Goal: Task Accomplishment & Management: Manage account settings

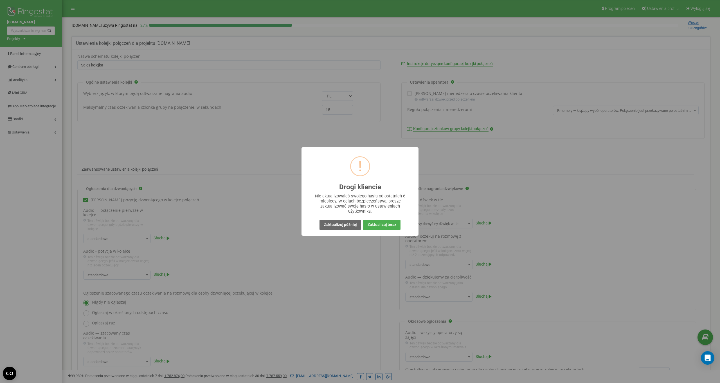
click at [341, 226] on button "Zaktualizuj później" at bounding box center [340, 224] width 41 height 10
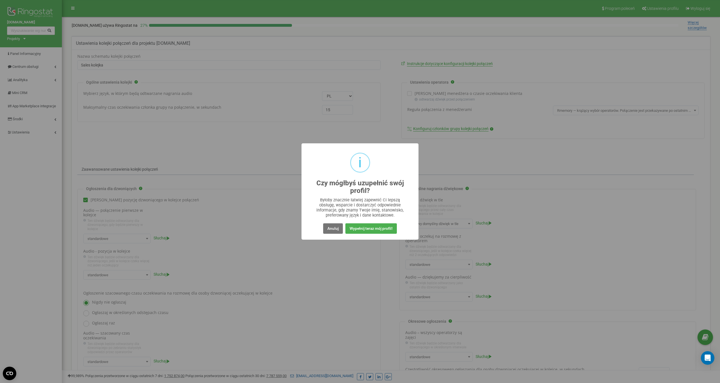
click at [341, 226] on button "Anuluj" at bounding box center [333, 228] width 20 height 10
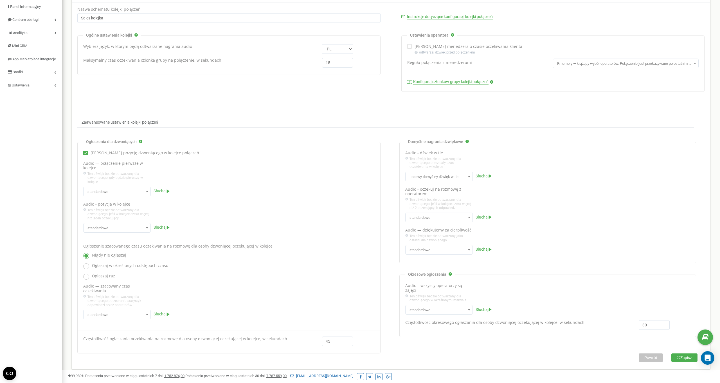
scroll to position [47, 0]
click at [163, 191] on span "Słuchaj" at bounding box center [160, 191] width 13 height 5
click at [162, 190] on audio at bounding box center [190, 190] width 73 height 11
click at [158, 227] on span "Słuchaj" at bounding box center [160, 227] width 13 height 5
click at [158, 226] on span "Słuchaj" at bounding box center [160, 227] width 13 height 5
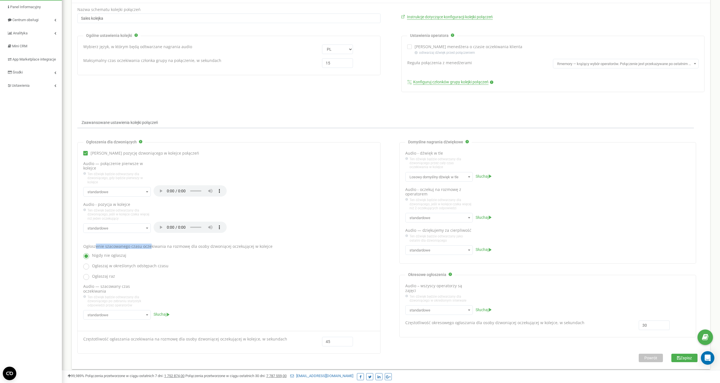
drag, startPoint x: 95, startPoint y: 242, endPoint x: 151, endPoint y: 243, distance: 55.4
click at [151, 244] on label "Ogłoszenie szacowanego czasu oczekiwania na rozmowę dla osoby dzwoniącej oczeku…" at bounding box center [229, 246] width 292 height 5
click at [159, 312] on span "Słuchaj" at bounding box center [160, 314] width 13 height 5
click at [482, 176] on span "Słuchaj" at bounding box center [482, 176] width 13 height 5
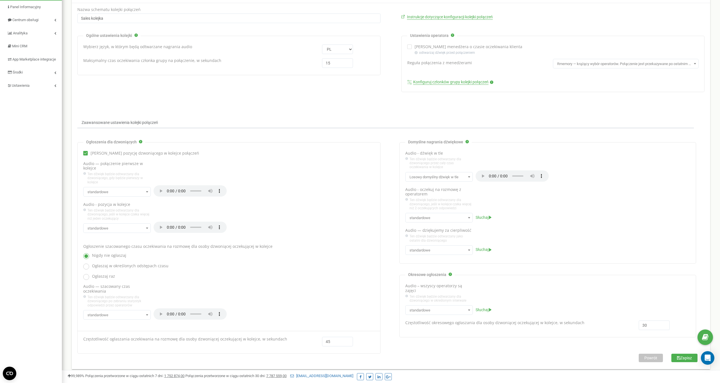
click at [484, 174] on audio at bounding box center [512, 175] width 73 height 11
click at [677, 356] on icon "submit" at bounding box center [678, 358] width 3 height 4
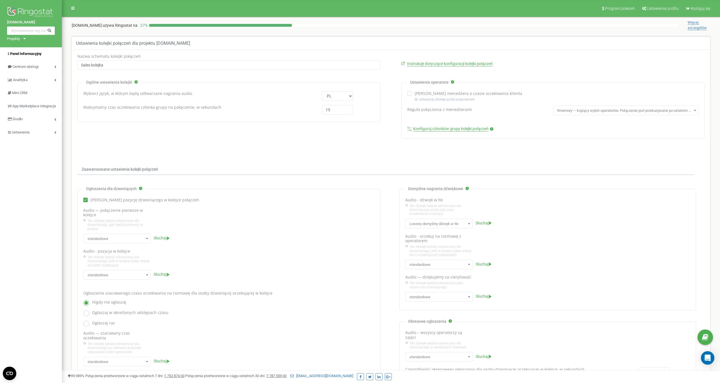
click at [24, 55] on span "Panel Informacyjny" at bounding box center [26, 53] width 32 height 4
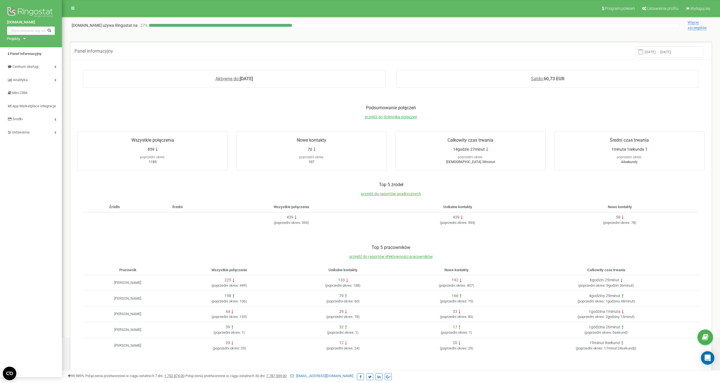
click at [175, 149] on div "859" at bounding box center [152, 149] width 144 height 6
